Goal: Task Accomplishment & Management: Manage account settings

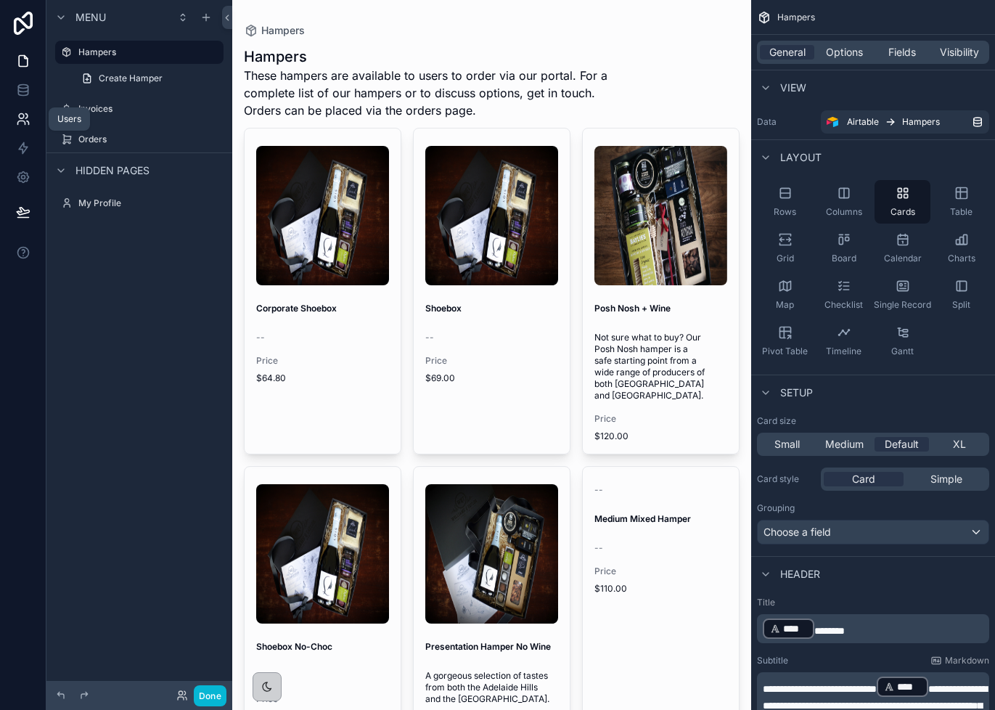
click at [23, 121] on icon at bounding box center [20, 123] width 7 height 4
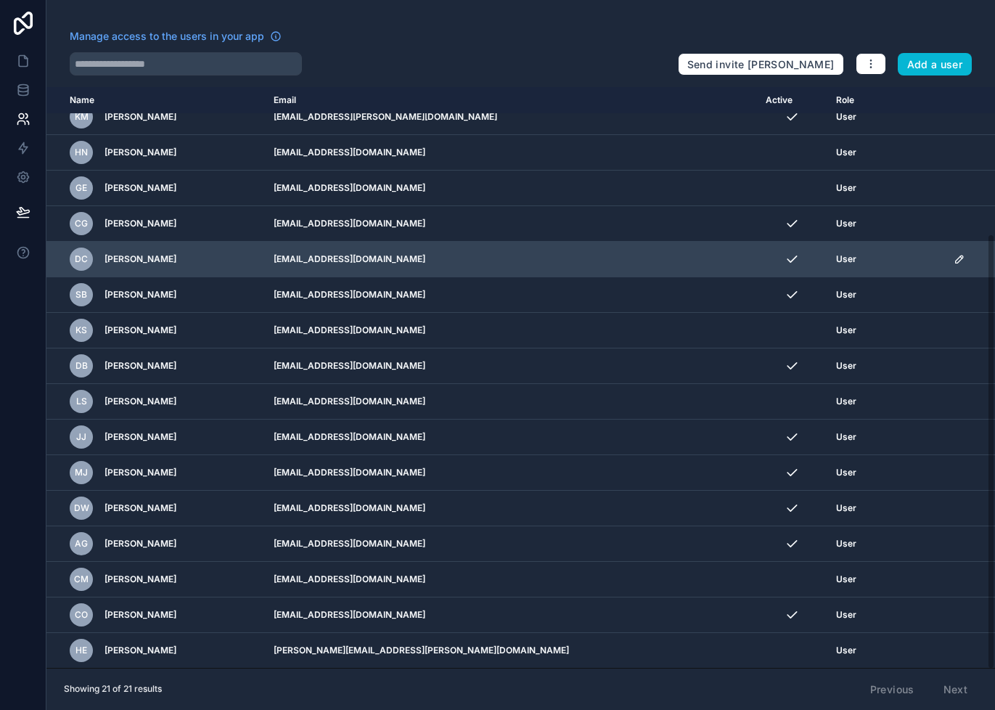
scroll to position [192, 0]
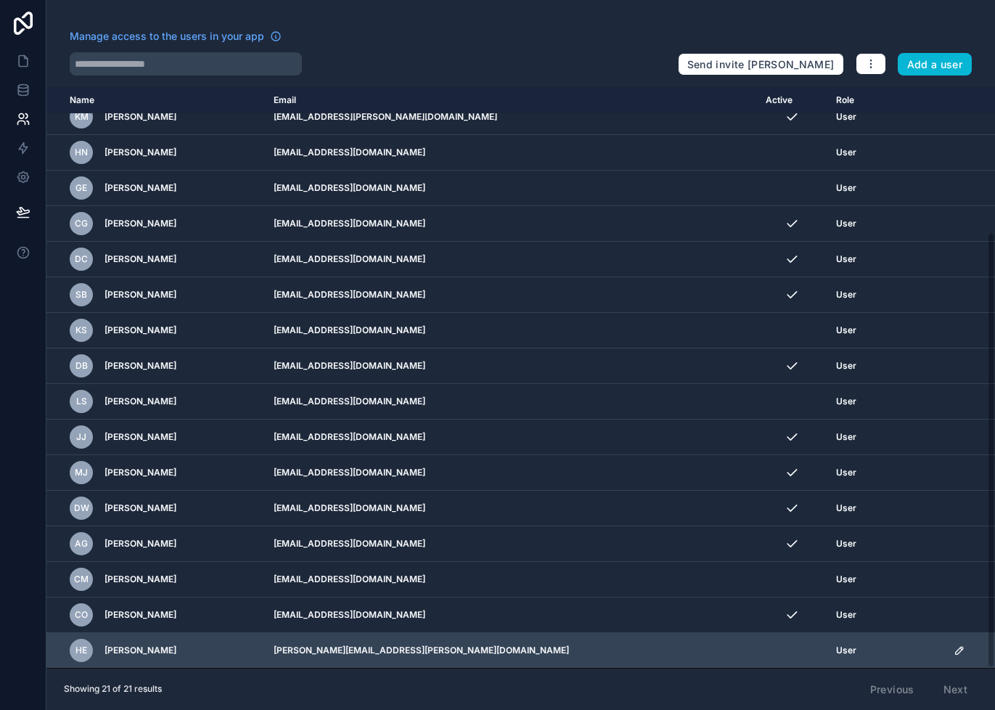
click at [889, 653] on div "User" at bounding box center [886, 650] width 100 height 12
click at [954, 650] on icon "scrollable content" at bounding box center [960, 650] width 12 height 12
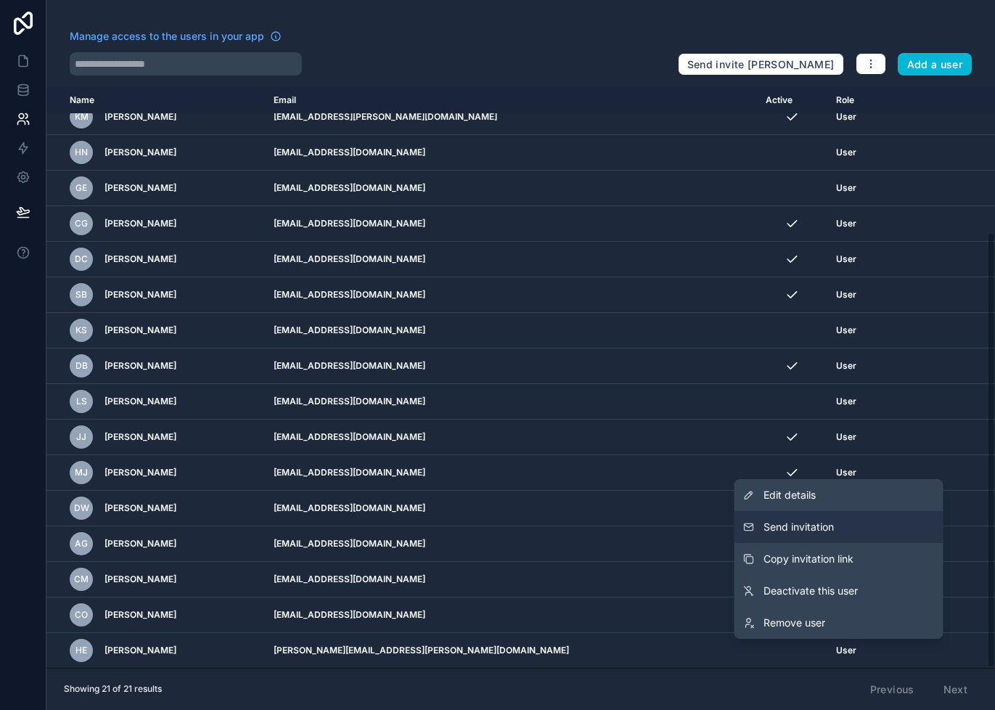
click at [840, 526] on button "Send invitation" at bounding box center [838, 527] width 209 height 32
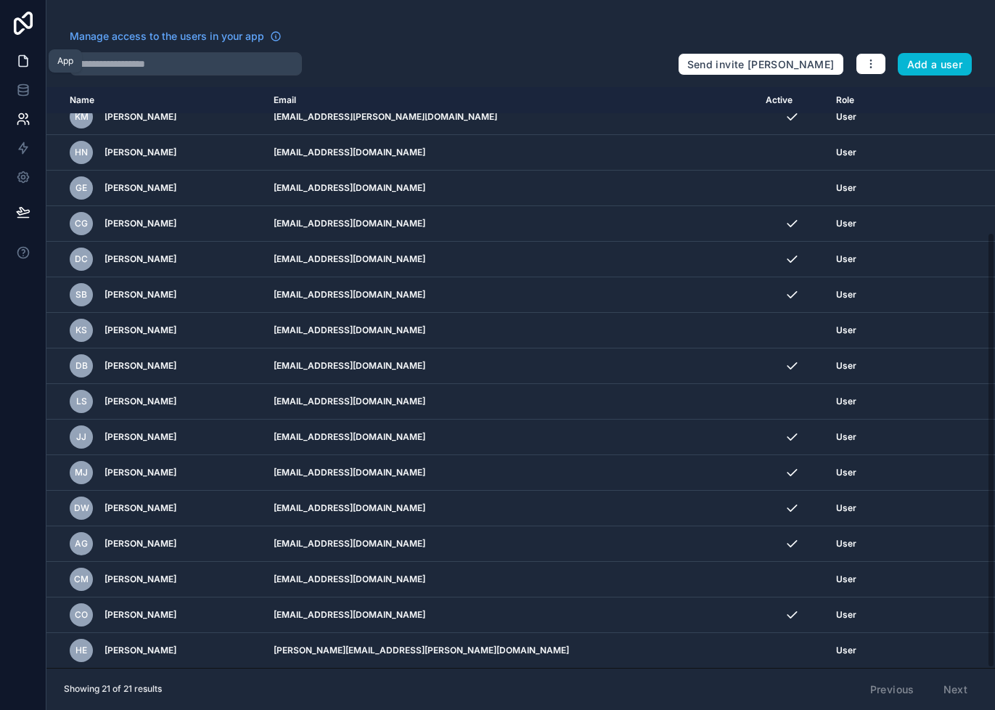
click at [25, 53] on link at bounding box center [23, 60] width 46 height 29
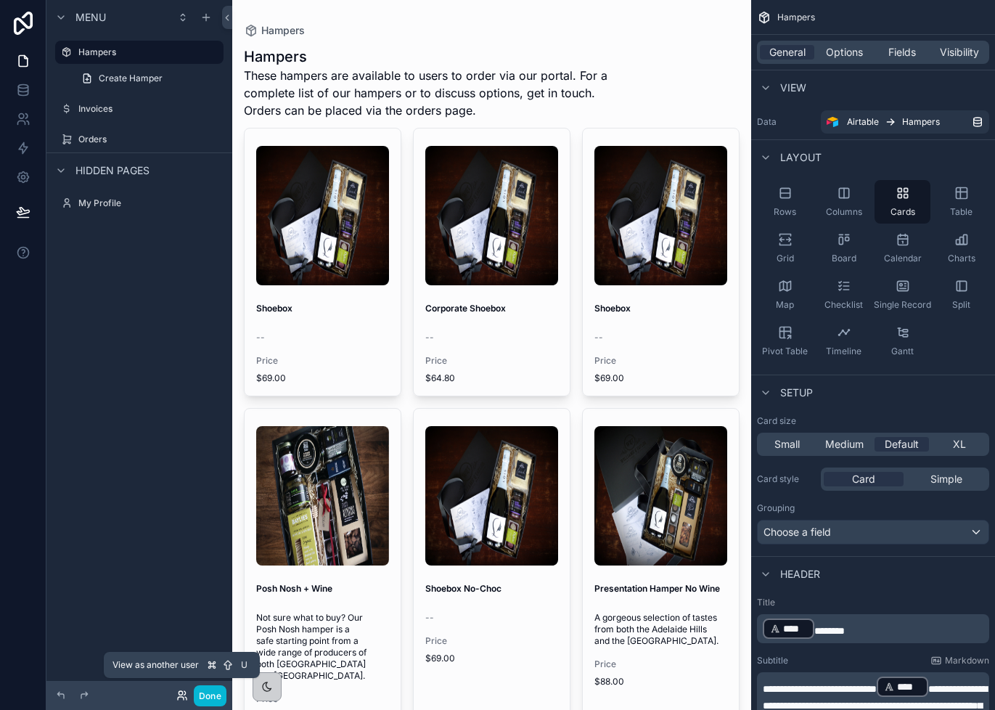
click at [180, 696] on icon at bounding box center [182, 695] width 12 height 12
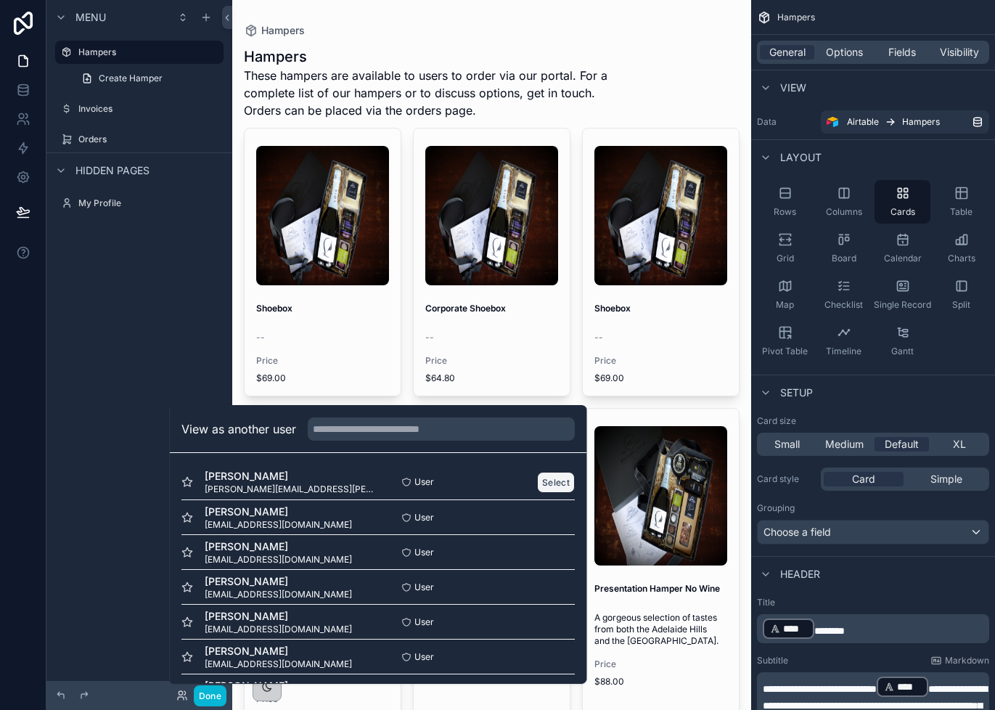
click at [556, 480] on button "Select" at bounding box center [556, 482] width 38 height 21
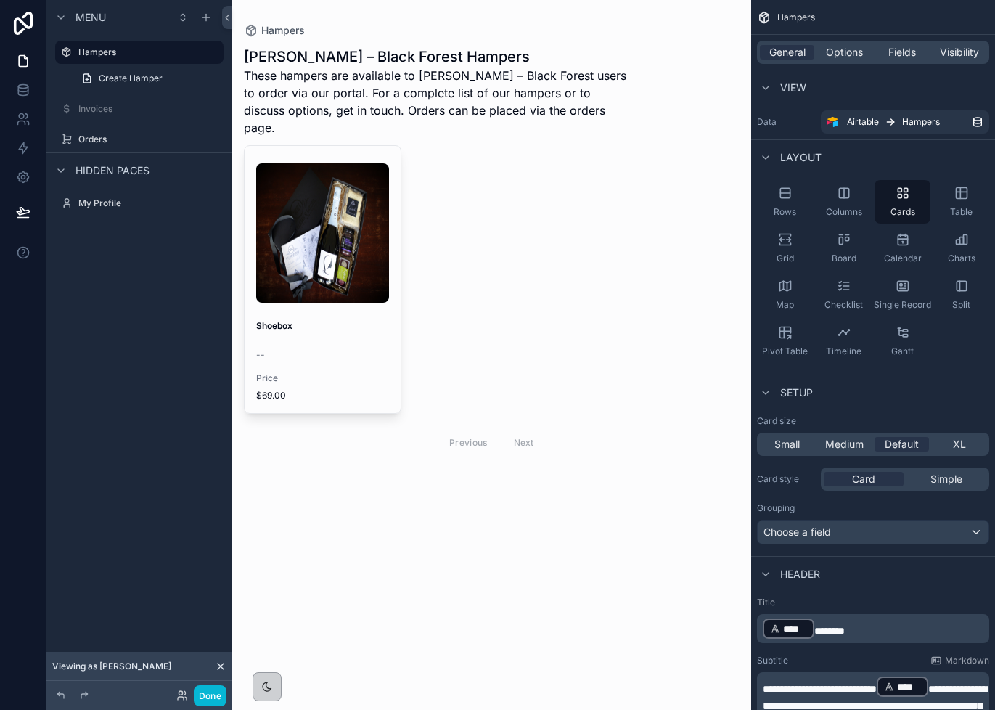
click at [623, 280] on div "scrollable content" at bounding box center [491, 253] width 519 height 506
